Goal: Information Seeking & Learning: Learn about a topic

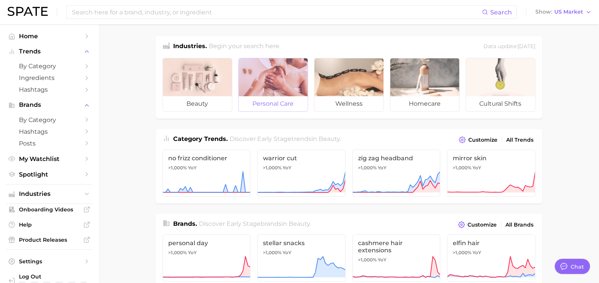
click at [297, 98] on span "personal care" at bounding box center [273, 103] width 69 height 15
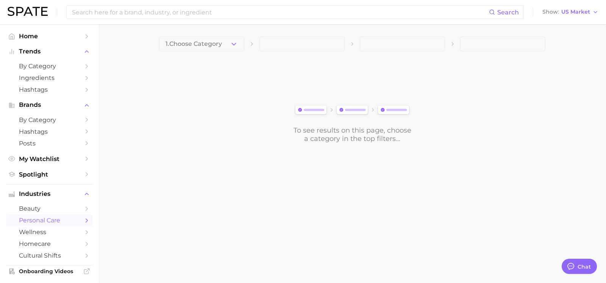
click at [314, 44] on span at bounding box center [301, 43] width 85 height 15
click at [238, 35] on main "1. Choose Category To see results on this page, choose a category in the top fi…" at bounding box center [352, 102] width 508 height 156
click at [231, 44] on icon "button" at bounding box center [234, 44] width 8 height 8
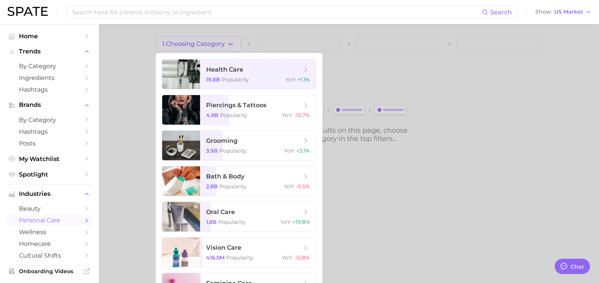
click at [225, 41] on div at bounding box center [299, 141] width 599 height 283
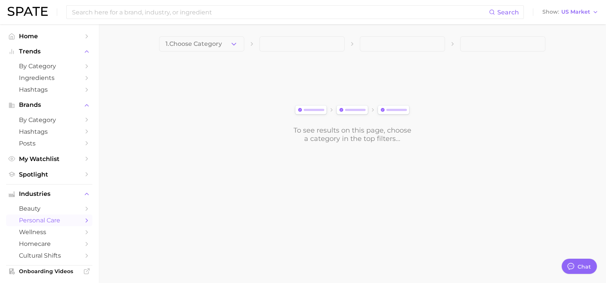
click at [225, 41] on button "1. Choose Category" at bounding box center [201, 43] width 85 height 15
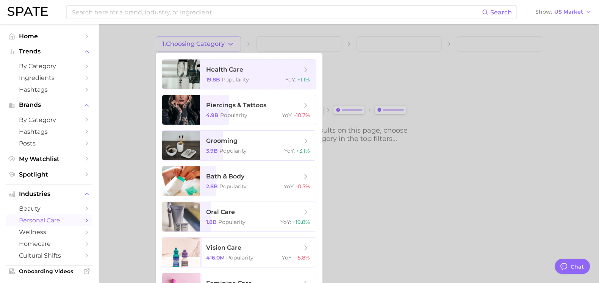
click at [217, 38] on div at bounding box center [299, 141] width 599 height 283
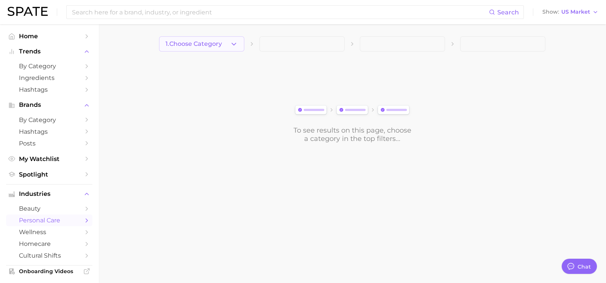
click at [216, 46] on span "1. Choose Category" at bounding box center [194, 44] width 56 height 7
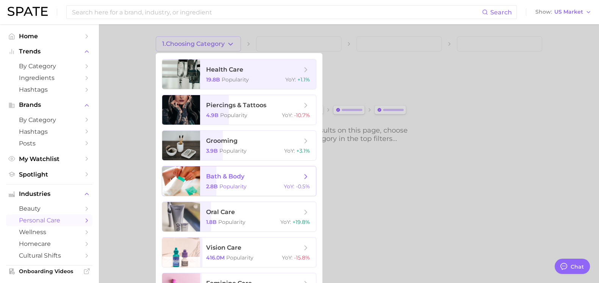
click at [231, 184] on span "Popularity" at bounding box center [232, 186] width 27 height 7
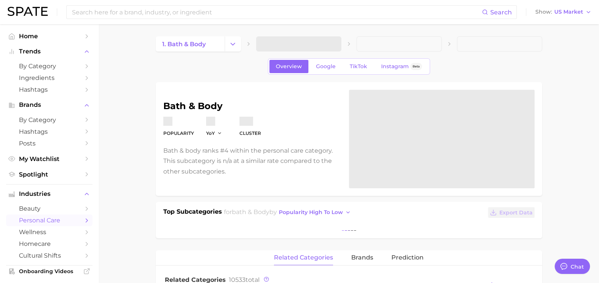
type textarea "x"
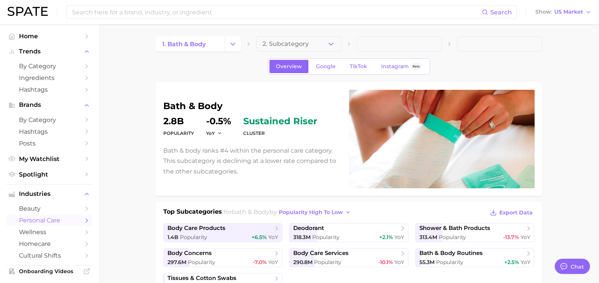
click at [309, 42] on button "2. Subcategory" at bounding box center [298, 43] width 85 height 15
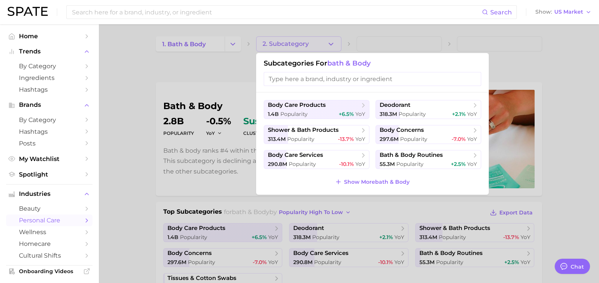
click at [195, 44] on div at bounding box center [299, 141] width 599 height 283
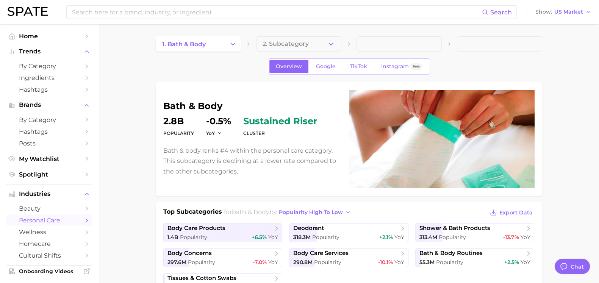
click at [195, 44] on span "1. bath & body" at bounding box center [184, 44] width 44 height 7
click at [236, 44] on icon "Change Category" at bounding box center [233, 44] width 8 height 8
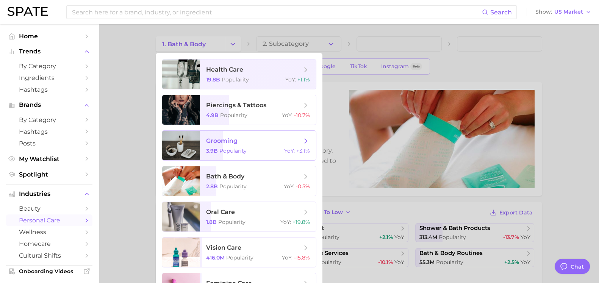
click at [239, 150] on span "Popularity" at bounding box center [232, 150] width 27 height 7
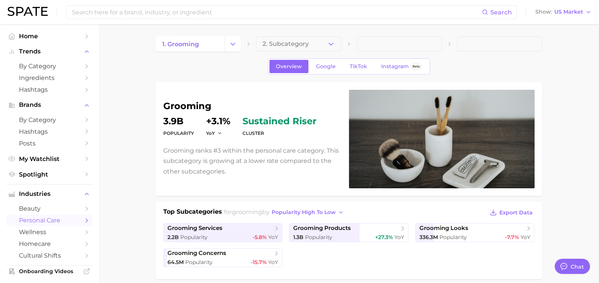
click at [325, 42] on button "2. Subcategory" at bounding box center [298, 43] width 85 height 15
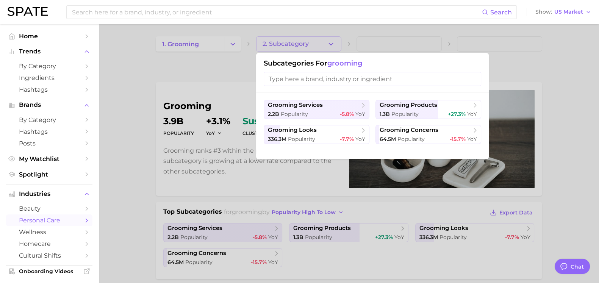
click at [324, 42] on div at bounding box center [299, 141] width 599 height 283
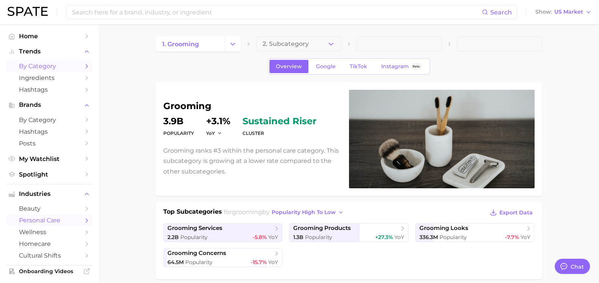
click at [48, 66] on span "by Category" at bounding box center [49, 66] width 61 height 7
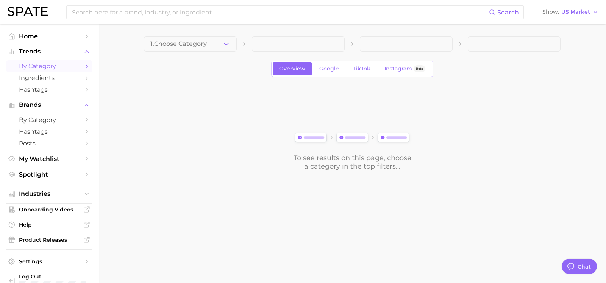
click at [252, 45] on span at bounding box center [298, 43] width 93 height 15
click at [227, 45] on icon "button" at bounding box center [226, 44] width 8 height 8
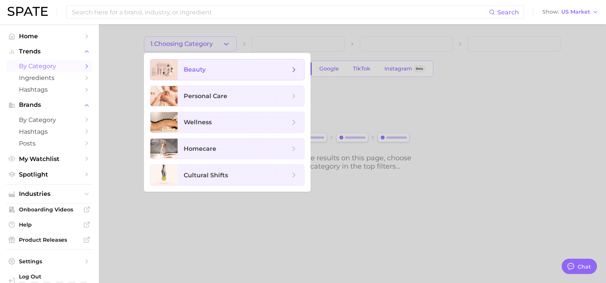
click at [231, 71] on span "beauty" at bounding box center [237, 70] width 106 height 8
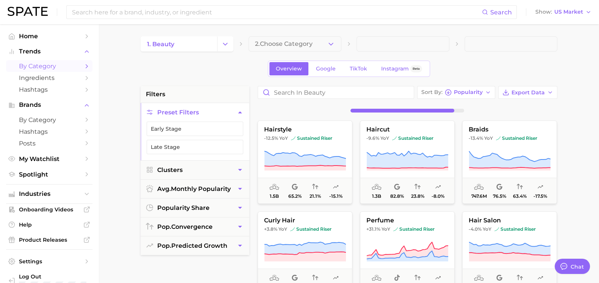
click at [267, 45] on span "2. Choose Category" at bounding box center [284, 44] width 58 height 7
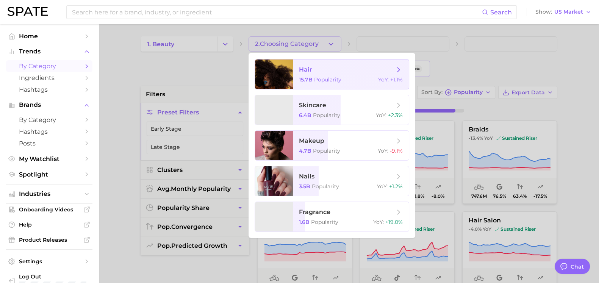
click at [324, 74] on span "hair 15.7b Popularity YoY : +1.1%" at bounding box center [351, 74] width 116 height 30
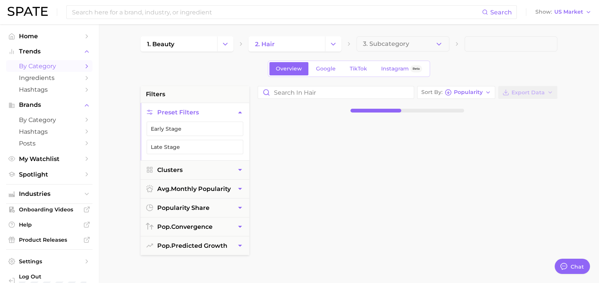
click at [420, 42] on button "3. Subcategory" at bounding box center [402, 43] width 93 height 15
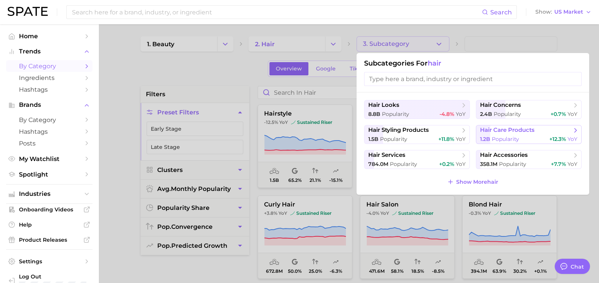
click at [494, 134] on button "hair care products 1.2b Popularity +12.3% YoY" at bounding box center [529, 134] width 106 height 19
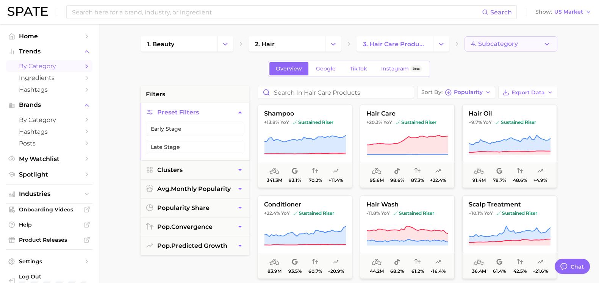
click at [522, 41] on button "4. Subcategory" at bounding box center [510, 43] width 93 height 15
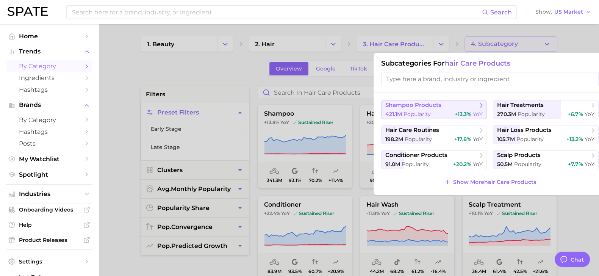
click at [436, 111] on div "421.1m Popularity +13.3% YoY" at bounding box center [433, 114] width 97 height 7
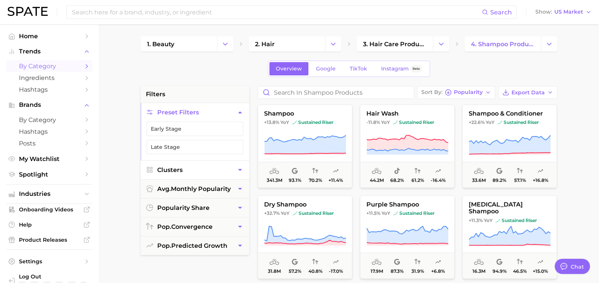
click at [197, 174] on button "Clusters" at bounding box center [195, 170] width 109 height 19
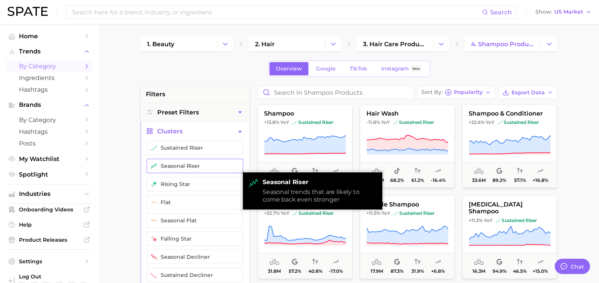
click at [161, 166] on button "seasonal riser" at bounding box center [195, 166] width 97 height 14
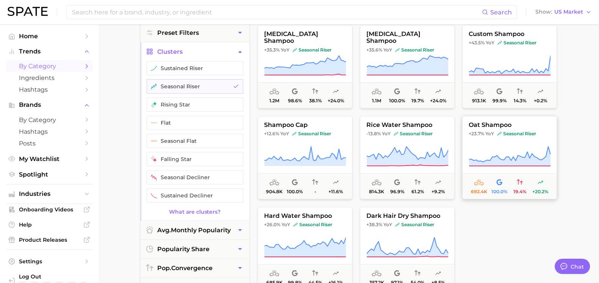
scroll to position [94, 0]
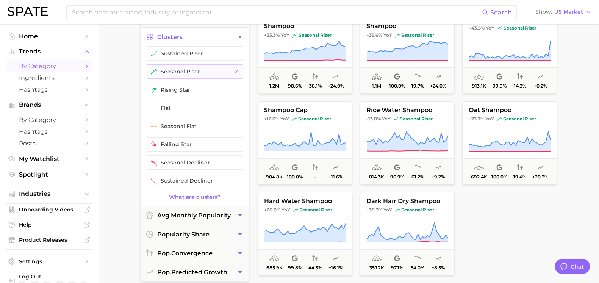
click at [509, 230] on div at bounding box center [509, 233] width 95 height 83
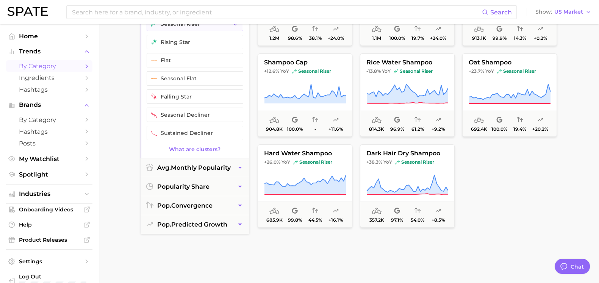
scroll to position [47, 0]
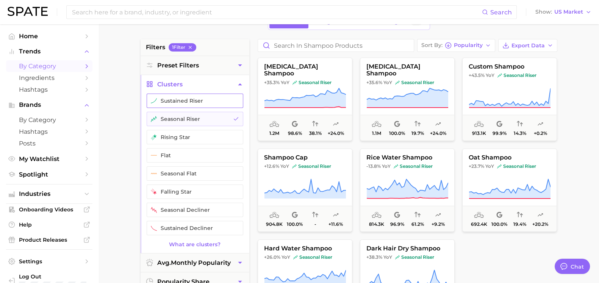
click at [181, 103] on button "sustained riser" at bounding box center [195, 101] width 97 height 14
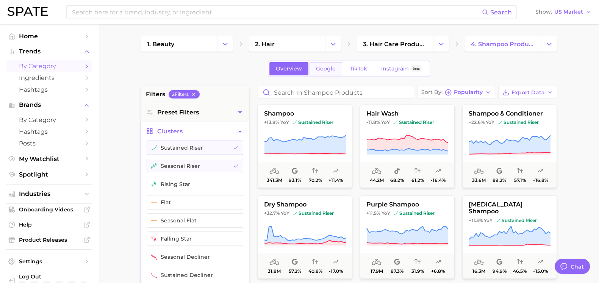
click at [319, 73] on link "Google" at bounding box center [325, 68] width 33 height 13
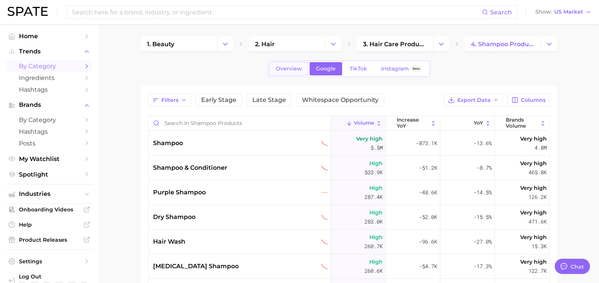
click at [277, 70] on span "Overview" at bounding box center [289, 69] width 26 height 6
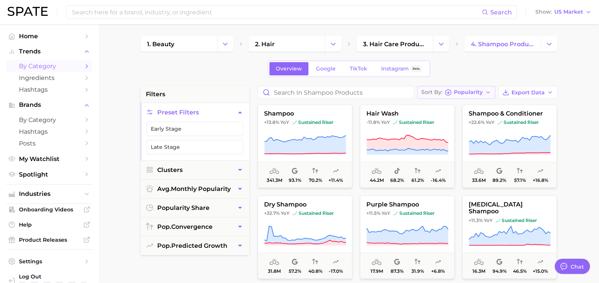
click at [480, 94] on span "Popularity" at bounding box center [468, 92] width 29 height 4
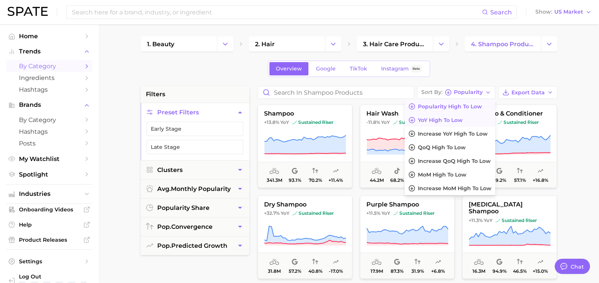
click at [470, 120] on button "YoY high to low" at bounding box center [450, 120] width 90 height 14
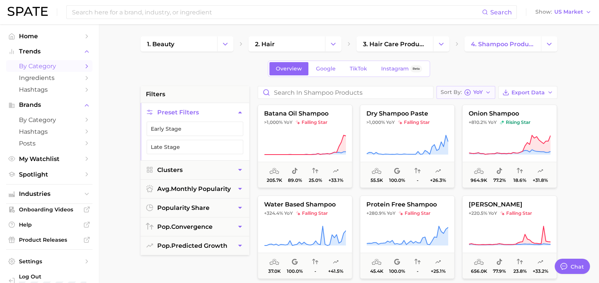
click at [467, 94] on icon "button" at bounding box center [467, 92] width 7 height 7
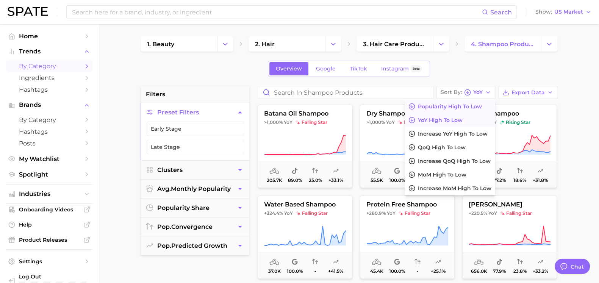
click at [469, 108] on span "Popularity high to low" at bounding box center [450, 106] width 64 height 6
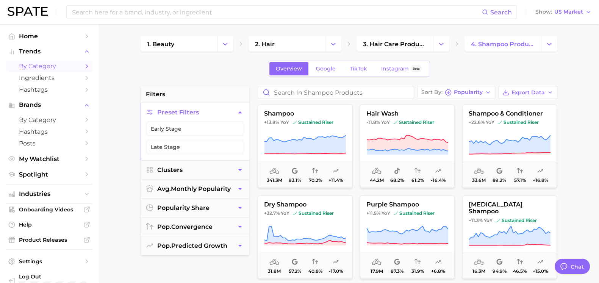
click at [230, 114] on button "Preset Filters" at bounding box center [195, 112] width 109 height 19
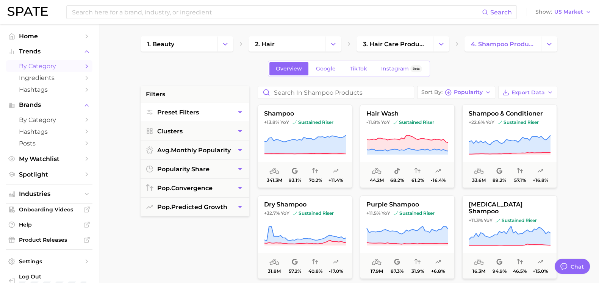
click at [230, 114] on button "Preset Filters" at bounding box center [195, 112] width 109 height 19
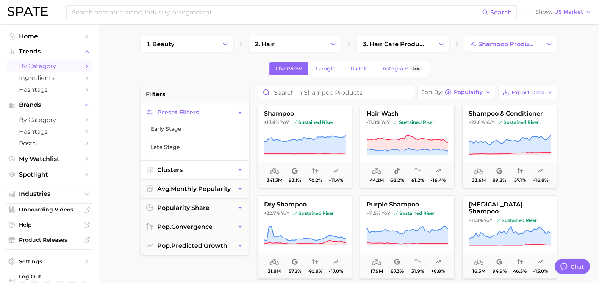
click at [231, 172] on button "Clusters" at bounding box center [195, 170] width 109 height 19
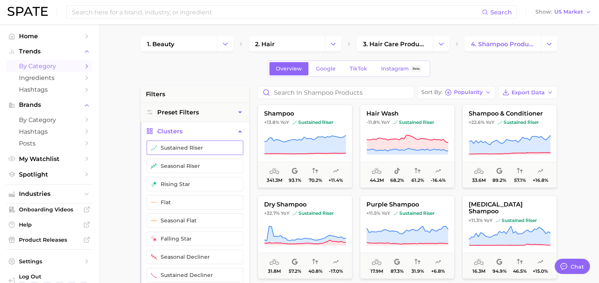
click at [174, 150] on button "sustained riser" at bounding box center [195, 148] width 97 height 14
click at [183, 164] on button "seasonal riser" at bounding box center [195, 166] width 97 height 14
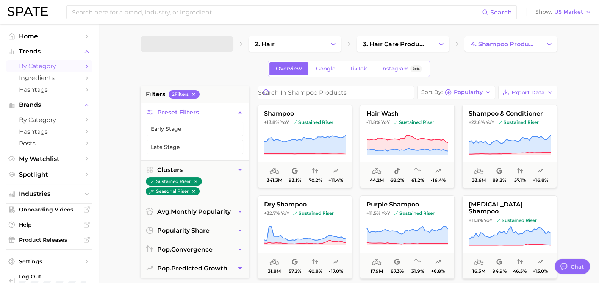
type textarea "x"
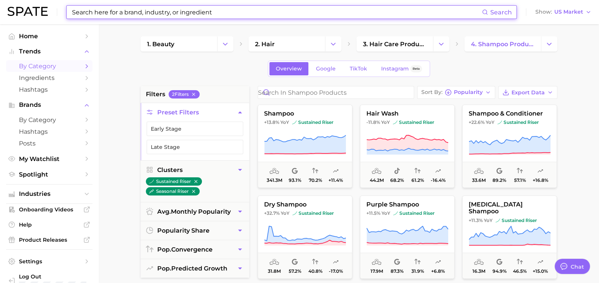
click at [138, 14] on input at bounding box center [276, 12] width 411 height 13
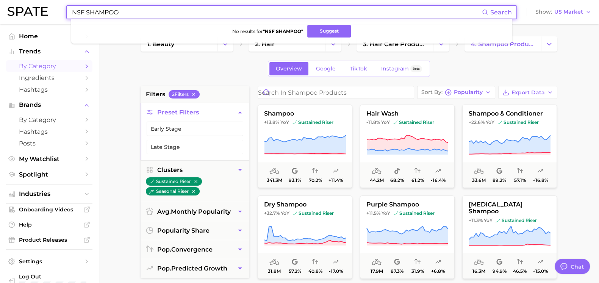
drag, startPoint x: 88, startPoint y: 14, endPoint x: 62, endPoint y: 11, distance: 25.9
click at [62, 11] on div "NSF SHAMPOO Search No results for " NSF SHAMPOO " Suggest Show US Market" at bounding box center [300, 12] width 584 height 24
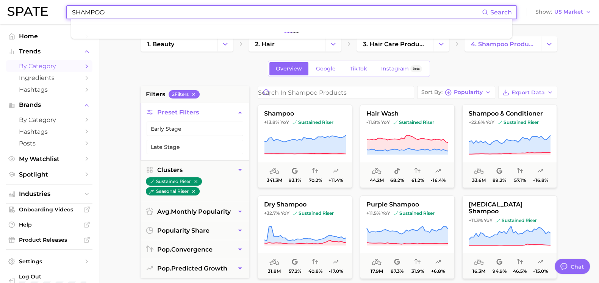
type input "SHAMPOO"
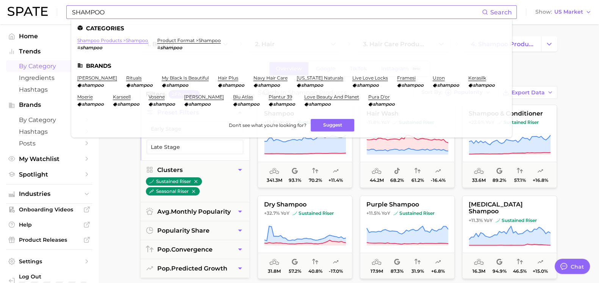
click at [122, 40] on link "shampoo products > shampoo" at bounding box center [112, 41] width 71 height 6
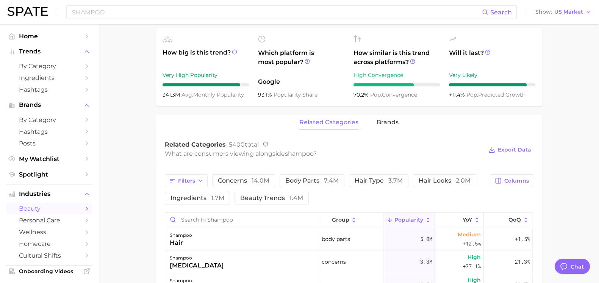
scroll to position [331, 0]
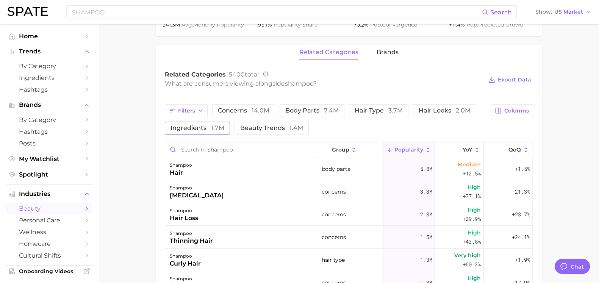
click at [194, 128] on span "ingredients 1.7m" at bounding box center [197, 128] width 54 height 6
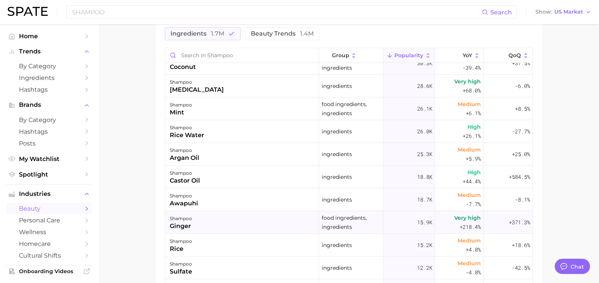
scroll to position [189, 0]
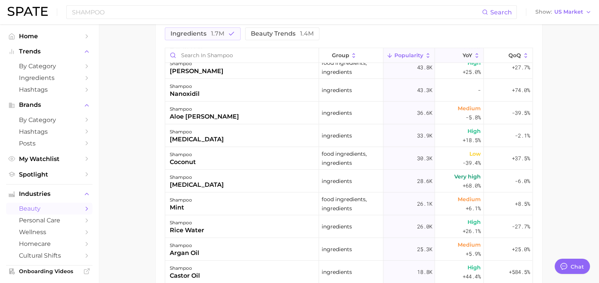
click at [474, 52] on icon at bounding box center [477, 55] width 7 height 7
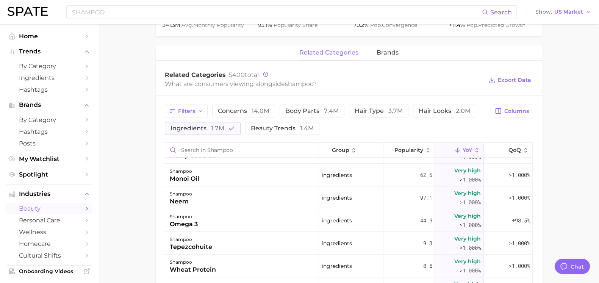
scroll to position [710, 0]
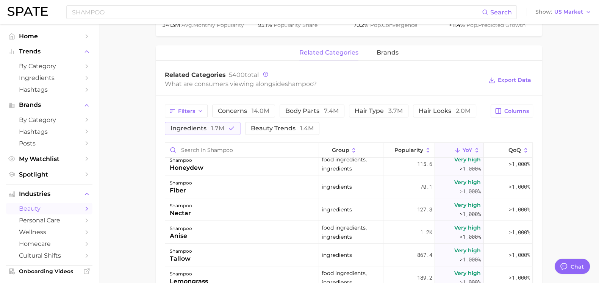
click at [474, 150] on icon at bounding box center [477, 150] width 7 height 7
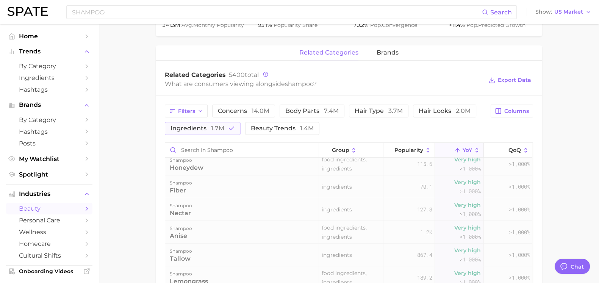
scroll to position [0, 0]
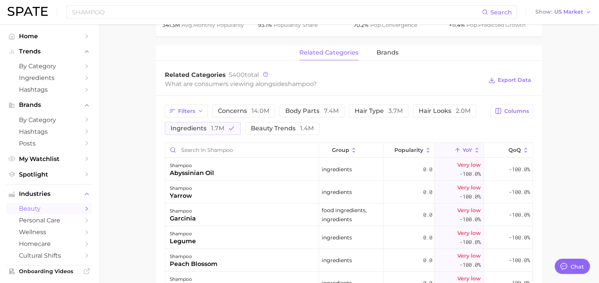
click at [454, 149] on icon at bounding box center [457, 150] width 7 height 7
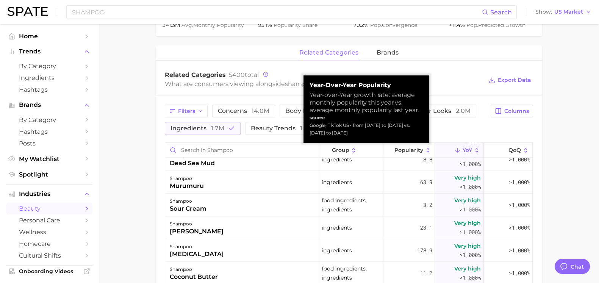
scroll to position [1420, 0]
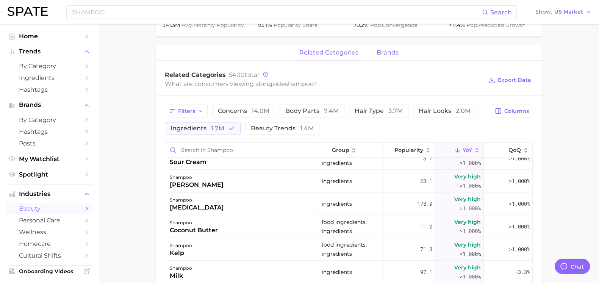
drag, startPoint x: 394, startPoint y: 50, endPoint x: 395, endPoint y: 59, distance: 9.5
click at [394, 50] on span "brands" at bounding box center [388, 52] width 22 height 7
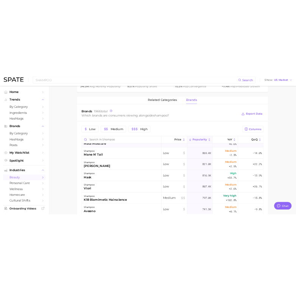
scroll to position [1042, 0]
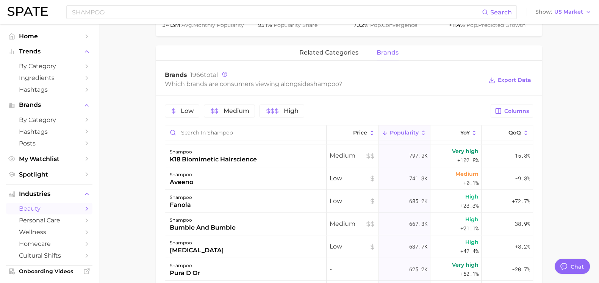
type textarea "x"
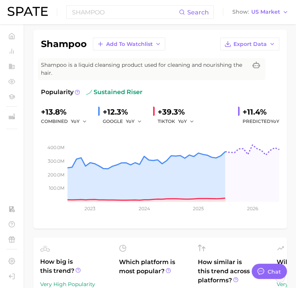
scroll to position [0, 0]
